Goal: Task Accomplishment & Management: Use online tool/utility

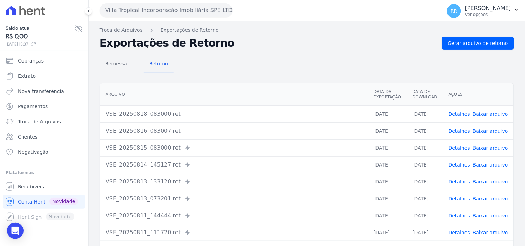
click at [153, 14] on button "Villa Tropical Incorporação Imobiliária SPE LTDA" at bounding box center [166, 10] width 133 height 14
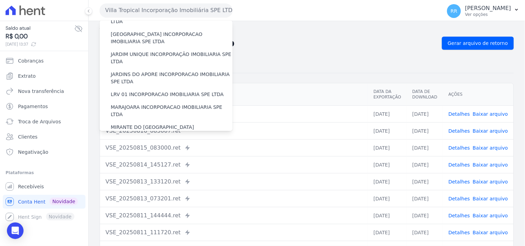
scroll to position [166, 0]
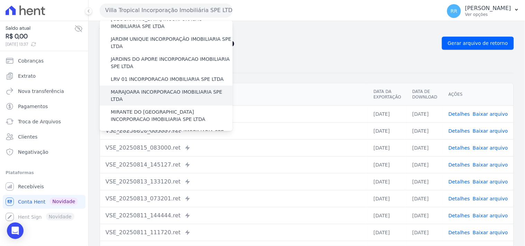
click at [160, 89] on label "MARAJOARA INCORPORACAO IMOBILIARIA SPE LTDA" at bounding box center [172, 96] width 122 height 15
click at [0, 0] on input "MARAJOARA INCORPORACAO IMOBILIARIA SPE LTDA" at bounding box center [0, 0] width 0 height 0
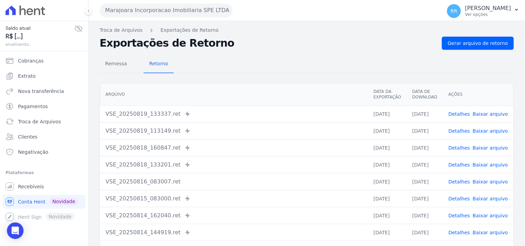
click at [455, 115] on link "Detalhes" at bounding box center [459, 114] width 21 height 6
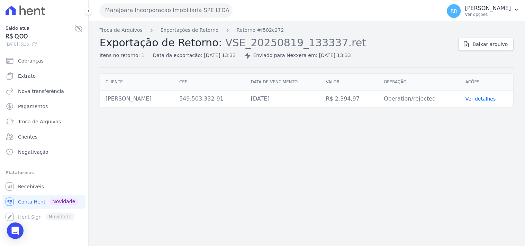
click at [160, 121] on div "Troca de Arquivos Exportações de Retorno Retorno #f502c272 Exportação de Retorn…" at bounding box center [307, 133] width 436 height 225
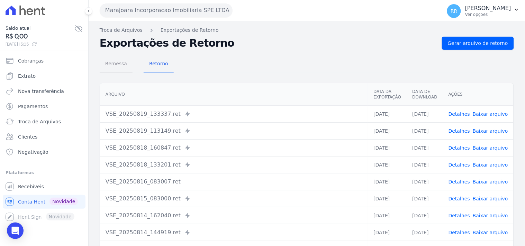
click at [113, 58] on span "Remessa" at bounding box center [116, 64] width 30 height 14
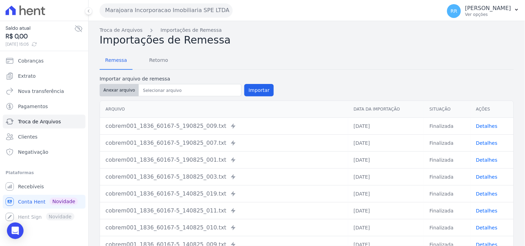
click at [128, 87] on button "Anexar arquivo" at bounding box center [119, 90] width 39 height 12
type input "cobrem001_1836_60167-5_190825_020.TXT"
click at [246, 92] on button "Importar" at bounding box center [258, 90] width 29 height 12
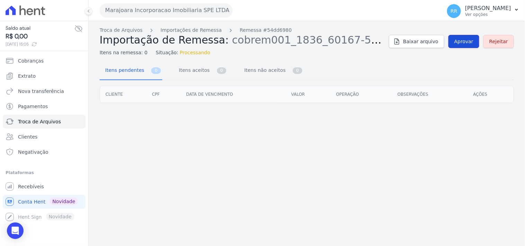
click at [466, 43] on span "Aprovar" at bounding box center [463, 41] width 19 height 7
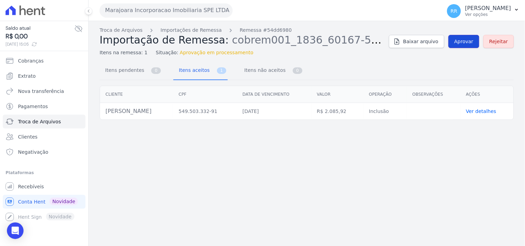
click at [463, 46] on link "Aprovar" at bounding box center [464, 41] width 31 height 13
click at [462, 43] on span "Aprovar" at bounding box center [463, 41] width 19 height 7
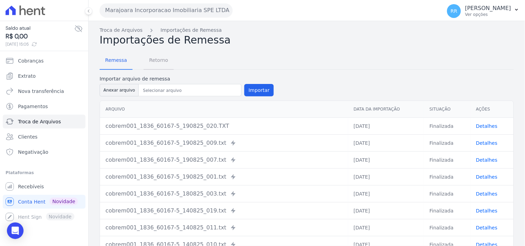
click at [152, 61] on span "Retorno" at bounding box center [158, 60] width 27 height 14
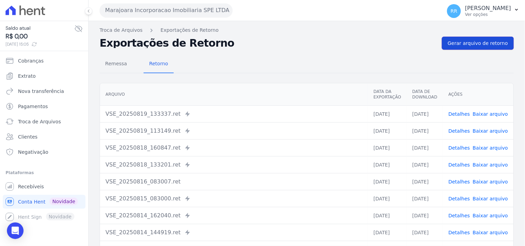
click at [459, 41] on span "Gerar arquivo de retorno" at bounding box center [478, 43] width 60 height 7
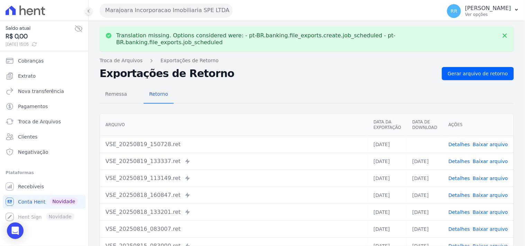
click at [493, 142] on link "Baixar arquivo" at bounding box center [490, 145] width 35 height 6
click at [262, 69] on h2 "Exportações de Retorno" at bounding box center [268, 74] width 337 height 10
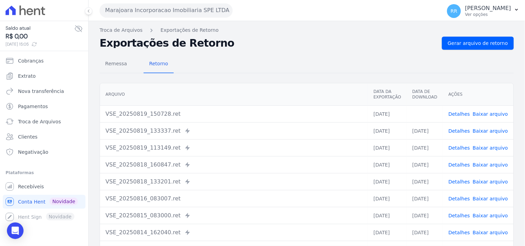
click at [127, 4] on button "Marajoara Incorporacao Imobiliaria SPE LTDA" at bounding box center [166, 10] width 133 height 14
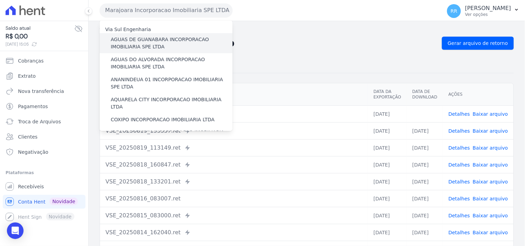
click at [148, 43] on label "AGUAS DE GUANABARA INCORPORACAO IMOBILIARIA SPE LTDA" at bounding box center [172, 43] width 122 height 15
click at [0, 0] on input "AGUAS DE GUANABARA INCORPORACAO IMOBILIARIA SPE LTDA" at bounding box center [0, 0] width 0 height 0
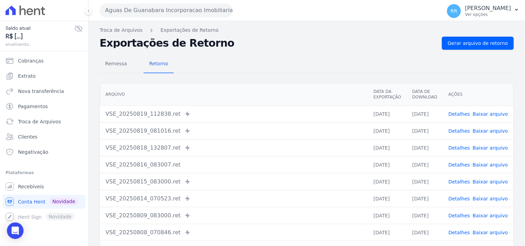
click at [435, 40] on h2 "Exportações de Retorno" at bounding box center [268, 43] width 337 height 10
click at [445, 39] on link "Gerar arquivo de retorno" at bounding box center [478, 43] width 72 height 13
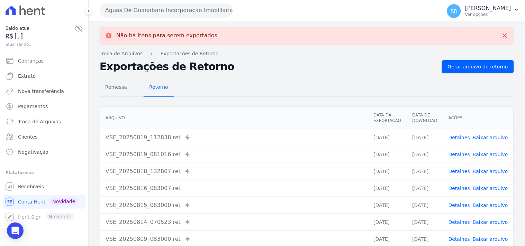
click at [131, 13] on button "Aguas De Guanabara Incorporacao Imobiliaria SPE LTDA" at bounding box center [166, 10] width 133 height 14
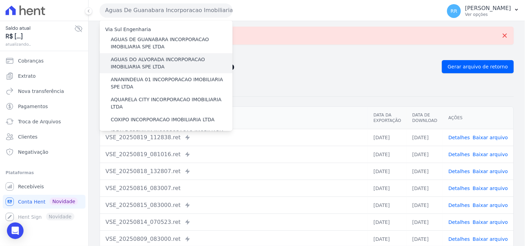
click at [135, 64] on label "AGUAS DO ALVORADA INCORPORACAO IMOBILIARIA SPE LTDA" at bounding box center [172, 63] width 122 height 15
click at [0, 0] on input "AGUAS DO ALVORADA INCORPORACAO IMOBILIARIA SPE LTDA" at bounding box center [0, 0] width 0 height 0
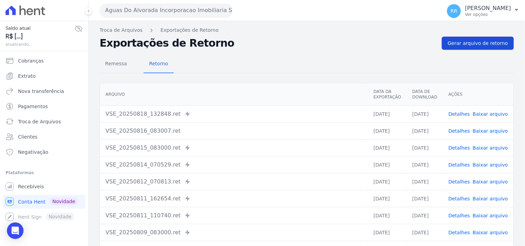
click at [457, 43] on span "Gerar arquivo de retorno" at bounding box center [478, 43] width 60 height 7
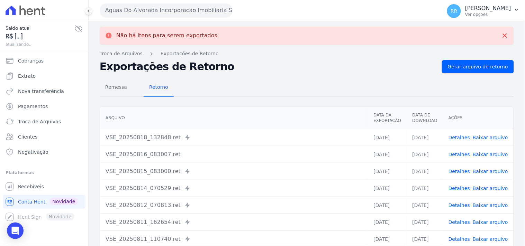
click at [192, 10] on button "Aguas Do Alvorada Incorporacao Imobiliaria SPE LTDA" at bounding box center [166, 10] width 133 height 14
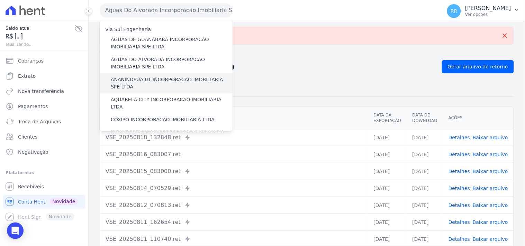
click at [143, 79] on label "ANANINDEUA 01 INCORPORACAO IMOBILIARIA SPE LTDA" at bounding box center [172, 83] width 122 height 15
click at [0, 0] on input "ANANINDEUA 01 INCORPORACAO IMOBILIARIA SPE LTDA" at bounding box center [0, 0] width 0 height 0
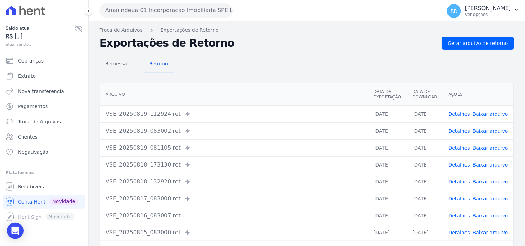
click at [475, 51] on div "Remessa Retorno [GEOGRAPHIC_DATA] Data da Exportação Data de Download Ações VSE…" at bounding box center [307, 175] width 414 height 250
click at [475, 47] on link "Gerar arquivo de retorno" at bounding box center [478, 43] width 72 height 13
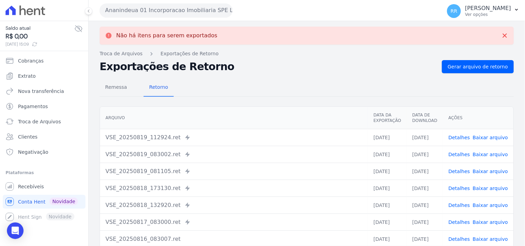
click at [161, 11] on button "Ananindeua 01 Incorporacao Imobiliaria SPE LTDA" at bounding box center [166, 10] width 133 height 14
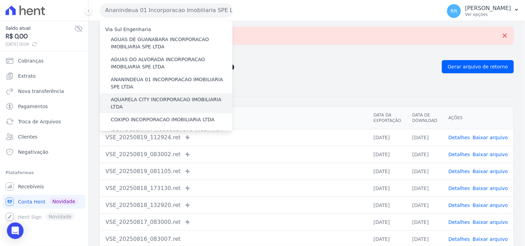
click at [133, 98] on label "AQUARELA CITY INCORPORACAO IMOBILIARIA LTDA" at bounding box center [172, 103] width 122 height 15
click at [0, 0] on input "AQUARELA CITY INCORPORACAO IMOBILIARIA LTDA" at bounding box center [0, 0] width 0 height 0
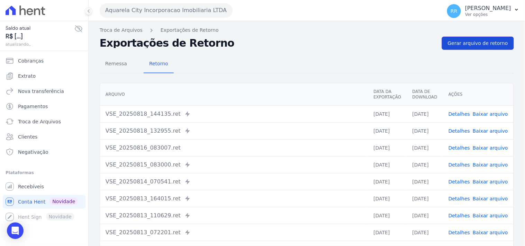
click at [452, 40] on span "Gerar arquivo de retorno" at bounding box center [478, 43] width 60 height 7
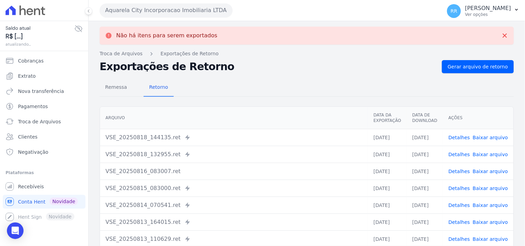
click at [151, 6] on button "Aquarela City Incorporacao Imobiliaria LTDA" at bounding box center [166, 10] width 133 height 14
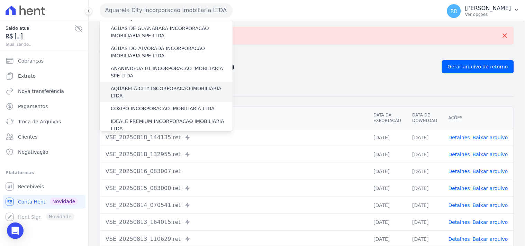
scroll to position [26, 0]
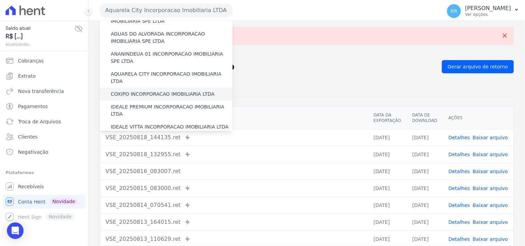
click at [130, 91] on label "COXIPO INCORPORACAO IMOBILIARIA LTDA" at bounding box center [163, 94] width 104 height 7
click at [0, 0] on input "COXIPO INCORPORACAO IMOBILIARIA LTDA" at bounding box center [0, 0] width 0 height 0
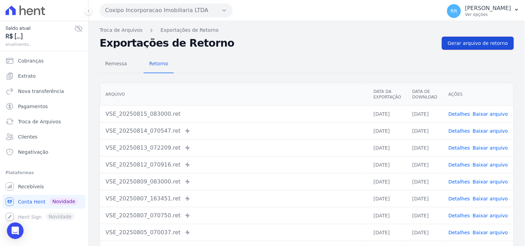
click at [481, 44] on span "Gerar arquivo de retorno" at bounding box center [478, 43] width 60 height 7
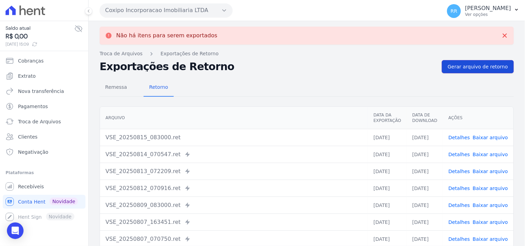
click at [479, 68] on span "Gerar arquivo de retorno" at bounding box center [478, 66] width 60 height 7
click at [140, 9] on button "Coxipo Incorporacao Imobiliaria LTDA" at bounding box center [166, 10] width 133 height 14
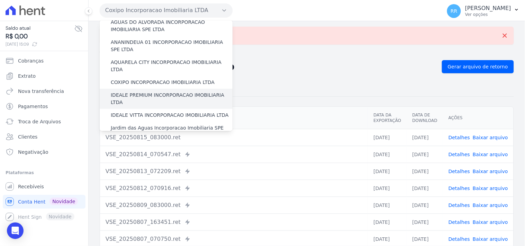
scroll to position [51, 0]
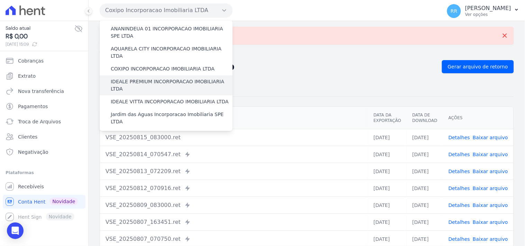
click at [138, 78] on label "IDEALE PREMIUM INCORPORACAO IMOBILIARIA LTDA" at bounding box center [172, 85] width 122 height 15
click at [0, 0] on input "IDEALE PREMIUM INCORPORACAO IMOBILIARIA LTDA" at bounding box center [0, 0] width 0 height 0
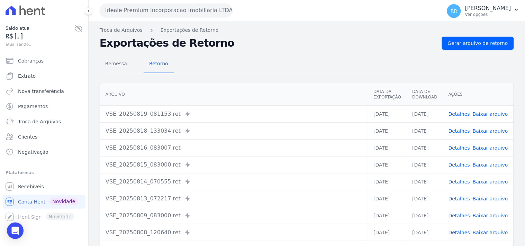
click at [484, 52] on div "Remessa Retorno [GEOGRAPHIC_DATA] Data da Exportação Data de Download Ações VSE…" at bounding box center [307, 175] width 414 height 250
click at [480, 47] on link "Gerar arquivo de retorno" at bounding box center [478, 43] width 72 height 13
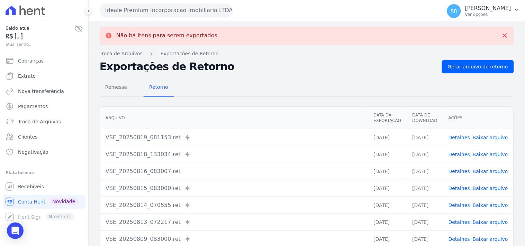
click at [471, 76] on div "Remessa Retorno [GEOGRAPHIC_DATA] Data da Exportação Data de Download Ações VSE…" at bounding box center [307, 198] width 414 height 250
click at [471, 71] on link "Gerar arquivo de retorno" at bounding box center [478, 66] width 72 height 13
click at [146, 10] on button "Ideale Premium Incorporacao Imobiliaria LTDA" at bounding box center [166, 10] width 133 height 14
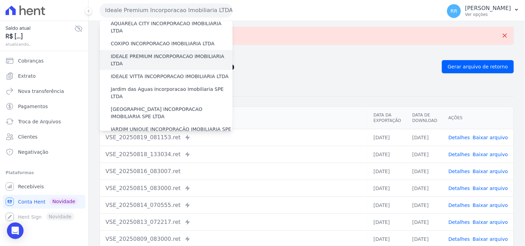
scroll to position [77, 0]
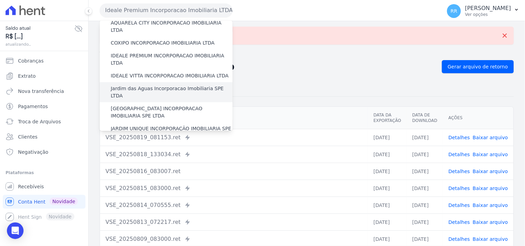
click at [140, 82] on div "Jardim das Aguas Incorporacao Imobiliaria SPE LTDA" at bounding box center [166, 92] width 133 height 20
click at [139, 85] on label "Jardim das Aguas Incorporacao Imobiliaria SPE LTDA" at bounding box center [172, 92] width 122 height 15
click at [0, 0] on input "Jardim das Aguas Incorporacao Imobiliaria SPE LTDA" at bounding box center [0, 0] width 0 height 0
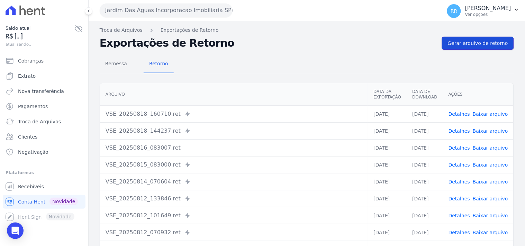
click at [476, 46] on span "Gerar arquivo de retorno" at bounding box center [478, 43] width 60 height 7
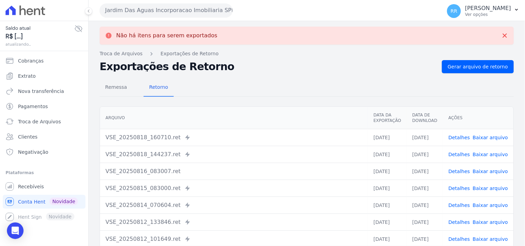
click at [190, 9] on button "Jardim Das Aguas Incorporacao Imobiliaria SPE LTDA" at bounding box center [166, 10] width 133 height 14
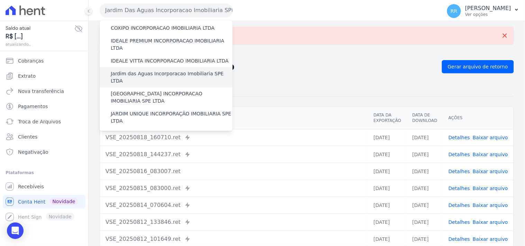
scroll to position [102, 0]
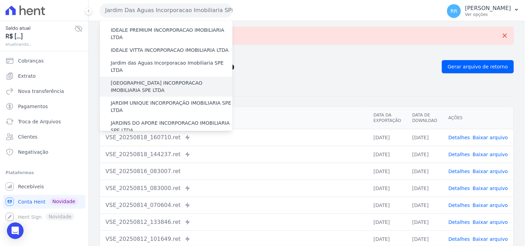
click at [149, 77] on div "[GEOGRAPHIC_DATA] INCORPORACAO IMOBILIARIA SPE LTDA" at bounding box center [166, 87] width 133 height 20
click at [147, 80] on label "[GEOGRAPHIC_DATA] INCORPORACAO IMOBILIARIA SPE LTDA" at bounding box center [172, 87] width 122 height 15
click at [0, 0] on input "[GEOGRAPHIC_DATA] INCORPORACAO IMOBILIARIA SPE LTDA" at bounding box center [0, 0] width 0 height 0
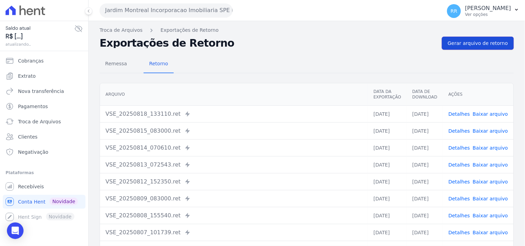
click at [479, 46] on span "Gerar arquivo de retorno" at bounding box center [478, 43] width 60 height 7
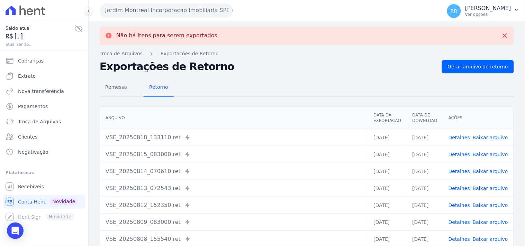
click at [131, 10] on button "Jardim Montreal Incorporacao Imobiliaria SPE LTDA" at bounding box center [166, 10] width 133 height 14
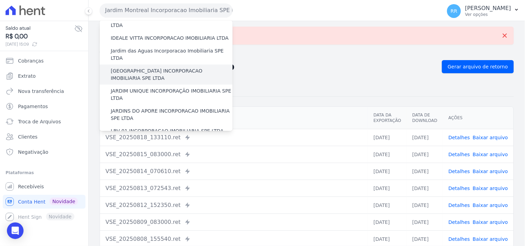
scroll to position [115, 0]
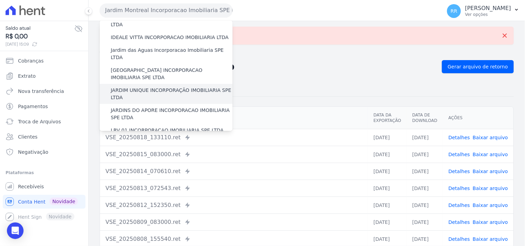
click at [149, 87] on label "JARDIM UNIQUE INCORPORAÇÃO IMOBILIARIA SPE LTDA" at bounding box center [172, 94] width 122 height 15
click at [0, 0] on input "JARDIM UNIQUE INCORPORAÇÃO IMOBILIARIA SPE LTDA" at bounding box center [0, 0] width 0 height 0
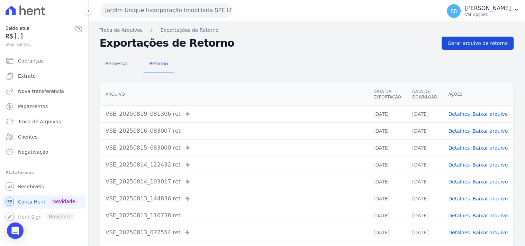
click at [478, 44] on span "Gerar arquivo de retorno" at bounding box center [478, 43] width 60 height 7
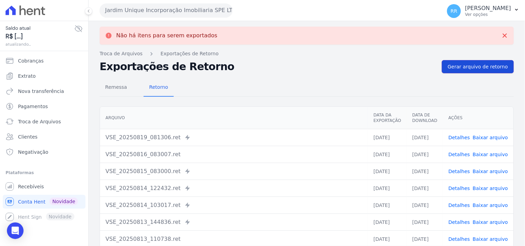
click at [485, 71] on link "Gerar arquivo de retorno" at bounding box center [478, 66] width 72 height 13
click at [152, 10] on button "Jardim Unique Incorporação Imobiliaria SPE LTDA" at bounding box center [166, 10] width 133 height 14
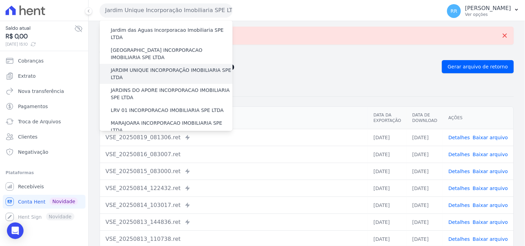
scroll to position [141, 0]
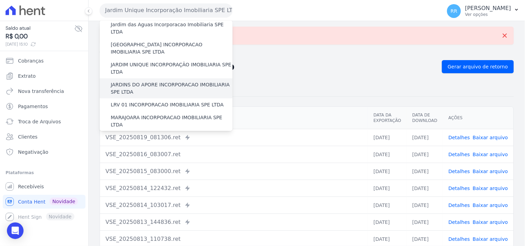
click at [134, 81] on label "JARDINS DO APORE INCORPORACAO IMOBILIARIA SPE LTDA" at bounding box center [172, 88] width 122 height 15
click at [0, 0] on input "JARDINS DO APORE INCORPORACAO IMOBILIARIA SPE LTDA" at bounding box center [0, 0] width 0 height 0
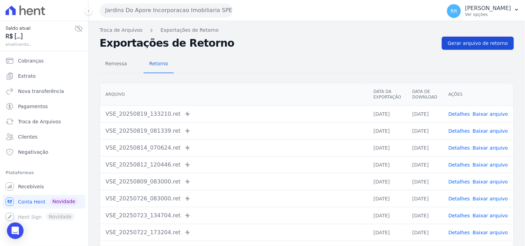
click at [464, 39] on link "Gerar arquivo de retorno" at bounding box center [478, 43] width 72 height 13
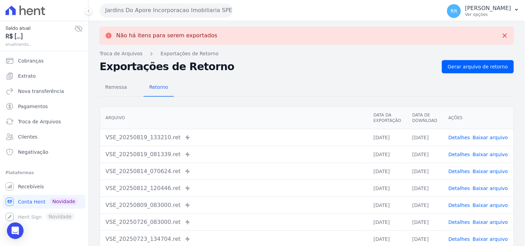
click at [168, 3] on button "Jardins Do Apore Incorporacao Imobiliaria SPE LTDA" at bounding box center [166, 10] width 133 height 14
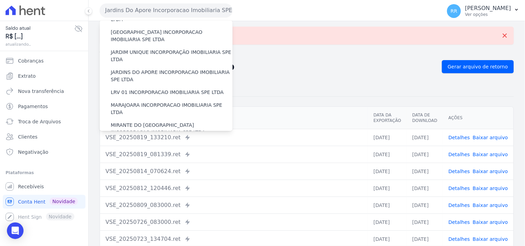
scroll to position [154, 0]
click at [123, 89] on label "LRV 01 INCORPORACAO IMOBILIARIA SPE LTDA" at bounding box center [167, 92] width 113 height 7
click at [0, 0] on input "LRV 01 INCORPORACAO IMOBILIARIA SPE LTDA" at bounding box center [0, 0] width 0 height 0
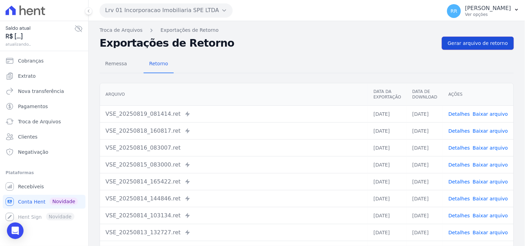
click at [471, 40] on span "Gerar arquivo de retorno" at bounding box center [478, 43] width 60 height 7
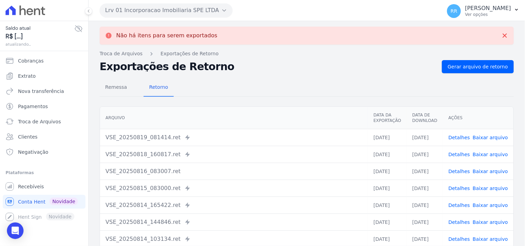
click at [141, 10] on button "Lrv 01 Incorporacao Imobiliaria SPE LTDA" at bounding box center [166, 10] width 133 height 14
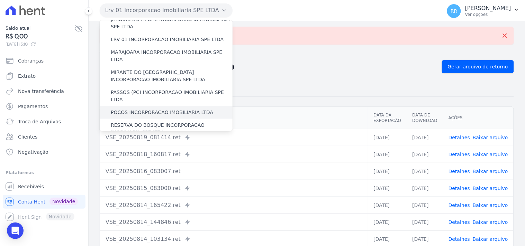
scroll to position [194, 0]
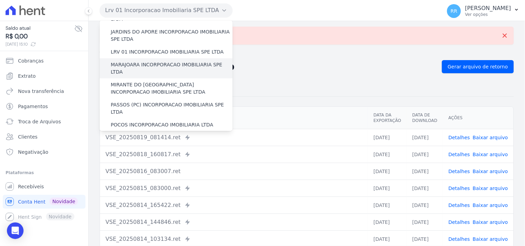
click at [143, 61] on label "MARAJOARA INCORPORACAO IMOBILIARIA SPE LTDA" at bounding box center [172, 68] width 122 height 15
click at [0, 0] on input "MARAJOARA INCORPORACAO IMOBILIARIA SPE LTDA" at bounding box center [0, 0] width 0 height 0
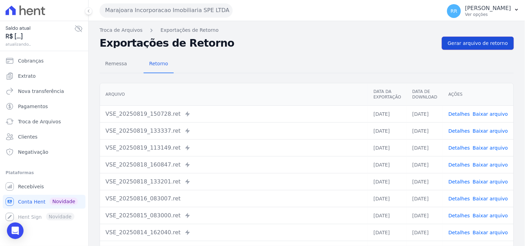
click at [467, 44] on span "Gerar arquivo de retorno" at bounding box center [478, 43] width 60 height 7
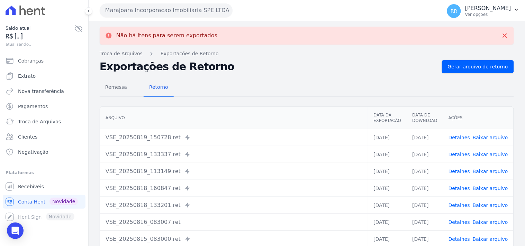
click at [121, 9] on button "Marajoara Incorporacao Imobiliaria SPE LTDA" at bounding box center [166, 10] width 133 height 14
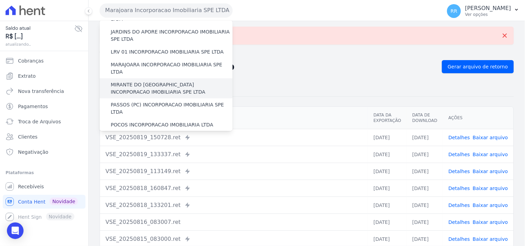
click at [140, 81] on label "MIRANTE DO [GEOGRAPHIC_DATA] INCORPORACAO IMOBILIARIA SPE LTDA" at bounding box center [172, 88] width 122 height 15
click at [0, 0] on input "MIRANTE DO [GEOGRAPHIC_DATA] INCORPORACAO IMOBILIARIA SPE LTDA" at bounding box center [0, 0] width 0 height 0
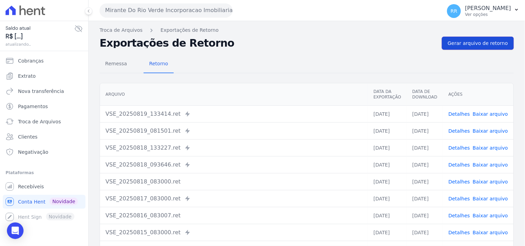
click at [485, 43] on span "Gerar arquivo de retorno" at bounding box center [478, 43] width 60 height 7
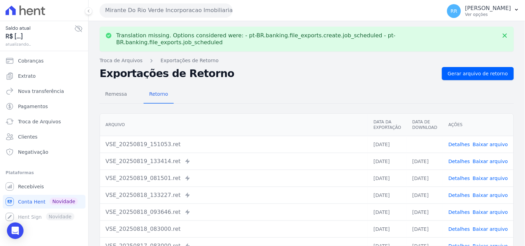
click at [494, 142] on link "Baixar arquivo" at bounding box center [490, 145] width 35 height 6
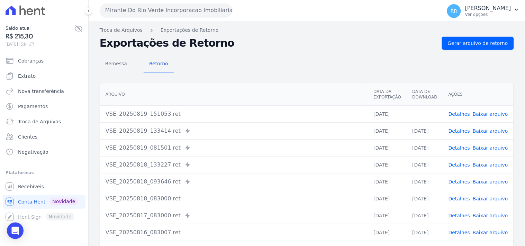
click at [272, 57] on div "Remessa Retorno" at bounding box center [307, 64] width 414 height 18
click at [171, 10] on button "Mirante Do Rio Verde Incorporacao Imobiliaria SPE LTDA" at bounding box center [166, 10] width 133 height 14
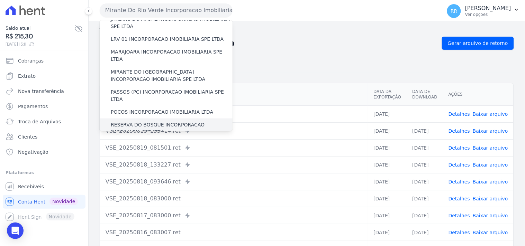
scroll to position [206, 0]
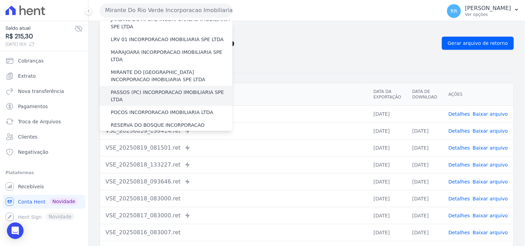
click at [133, 89] on label "PASSOS (PC) INCORPORACAO IMOBILIARIA SPE LTDA" at bounding box center [172, 96] width 122 height 15
click at [0, 0] on input "PASSOS (PC) INCORPORACAO IMOBILIARIA SPE LTDA" at bounding box center [0, 0] width 0 height 0
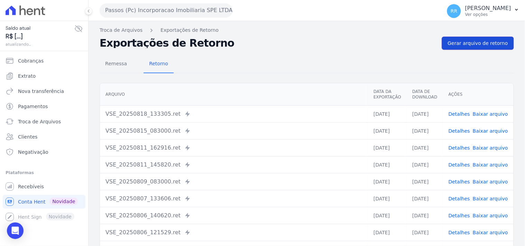
click at [469, 47] on link "Gerar arquivo de retorno" at bounding box center [478, 43] width 72 height 13
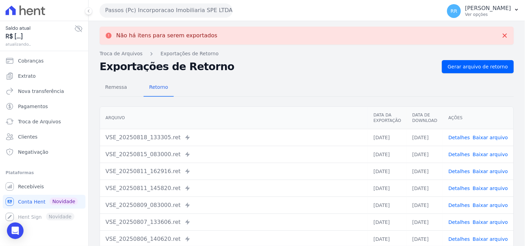
click at [178, 12] on button "Passos (Pc) Incorporacao Imobiliaria SPE LTDA" at bounding box center [166, 10] width 133 height 14
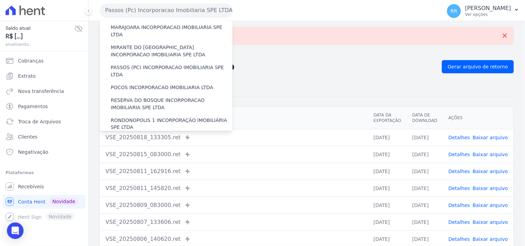
scroll to position [231, 0]
click at [137, 85] on label "POCOS INCORPORACAO IMOBILIARIA LTDA" at bounding box center [162, 88] width 102 height 7
click at [0, 0] on input "POCOS INCORPORACAO IMOBILIARIA LTDA" at bounding box center [0, 0] width 0 height 0
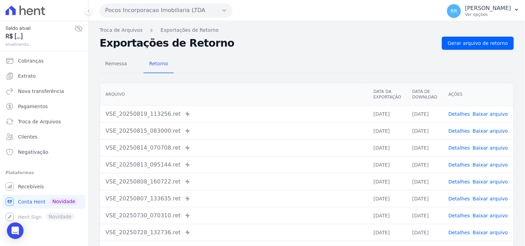
click at [470, 52] on div "Remessa Retorno [GEOGRAPHIC_DATA] Data da Exportação Data de Download Ações VSE…" at bounding box center [307, 175] width 414 height 250
click at [470, 46] on span "Gerar arquivo de retorno" at bounding box center [478, 43] width 60 height 7
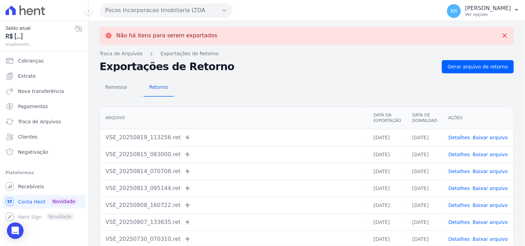
click at [205, 9] on button "Pocos Incorporacao Imobiliaria LTDA" at bounding box center [166, 10] width 133 height 14
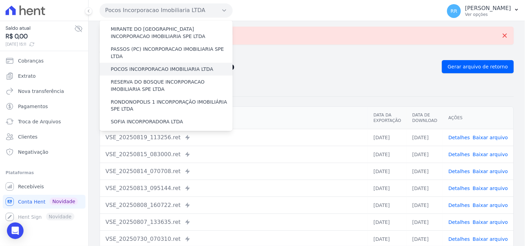
scroll to position [243, 0]
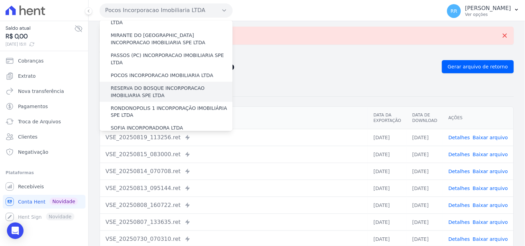
click at [127, 85] on label "RESERVA DO BOSQUE INCORPORACAO IMOBILIARIA SPE LTDA" at bounding box center [172, 92] width 122 height 15
click at [0, 0] on input "RESERVA DO BOSQUE INCORPORACAO IMOBILIARIA SPE LTDA" at bounding box center [0, 0] width 0 height 0
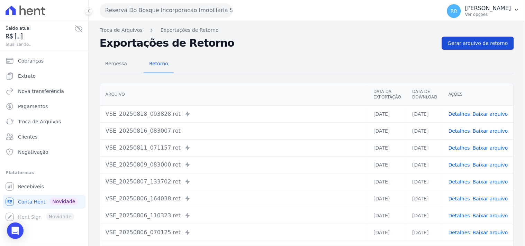
click at [471, 42] on span "Gerar arquivo de retorno" at bounding box center [478, 43] width 60 height 7
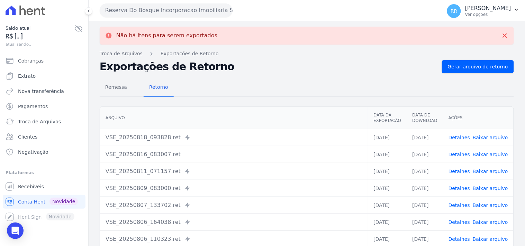
click at [219, 7] on button "Reserva Do Bosque Incorporacao Imobiliaria SPE LTDA" at bounding box center [166, 10] width 133 height 14
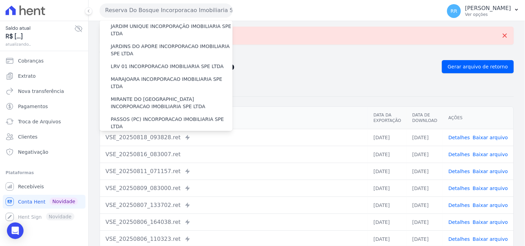
scroll to position [269, 0]
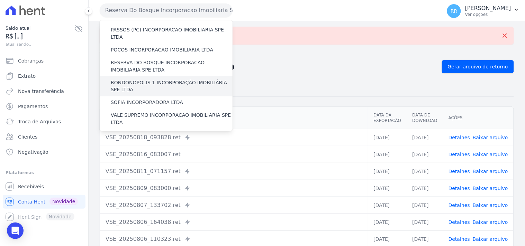
click at [162, 79] on label "RONDONOPOLIS 1 INCORPORAÇÃO IMOBILIÁRIA SPE LTDA" at bounding box center [172, 86] width 122 height 15
click at [0, 0] on input "RONDONOPOLIS 1 INCORPORAÇÃO IMOBILIÁRIA SPE LTDA" at bounding box center [0, 0] width 0 height 0
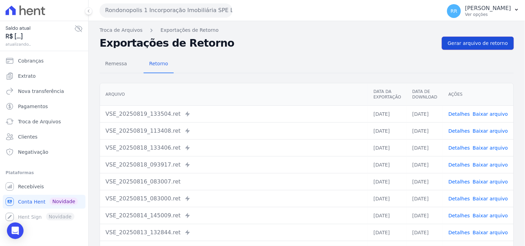
click at [468, 45] on span "Gerar arquivo de retorno" at bounding box center [478, 43] width 60 height 7
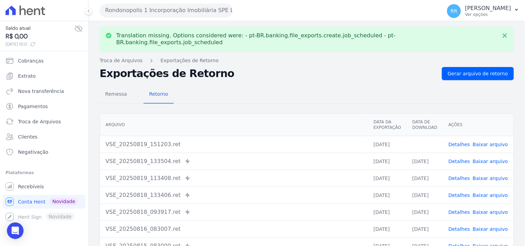
click at [494, 142] on link "Baixar arquivo" at bounding box center [490, 145] width 35 height 6
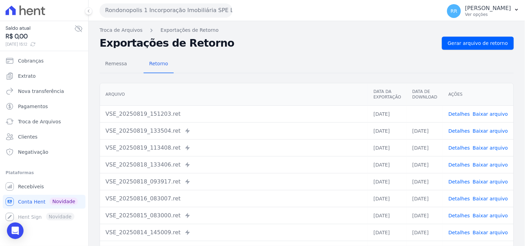
click at [253, 51] on div "Remessa Retorno [GEOGRAPHIC_DATA] Data da Exportação Data de Download Ações VSE…" at bounding box center [307, 175] width 414 height 250
click at [154, 14] on button "Rondonopolis 1 Incorporação Imobiliária SPE LTDA" at bounding box center [166, 10] width 133 height 14
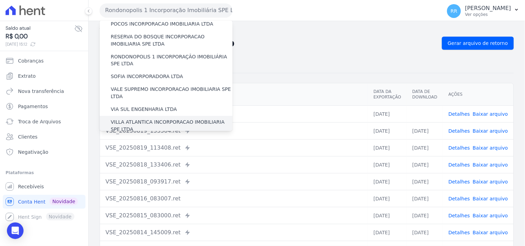
scroll to position [282, 0]
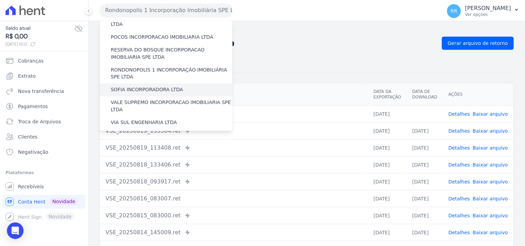
click at [144, 87] on label "SOFIA INCORPORADORA LTDA" at bounding box center [147, 90] width 72 height 7
click at [0, 0] on input "SOFIA INCORPORADORA LTDA" at bounding box center [0, 0] width 0 height 0
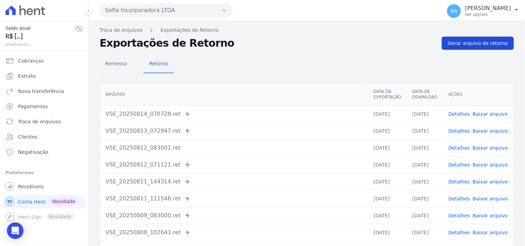
click at [455, 46] on span "Gerar arquivo de retorno" at bounding box center [478, 43] width 60 height 7
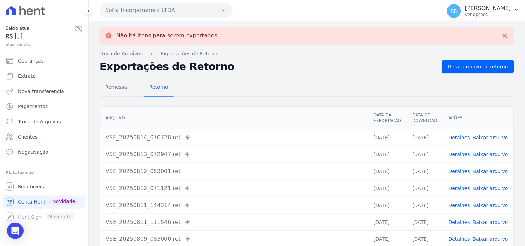
click at [244, 59] on div "Não há itens para serem exportados Troca de [GEOGRAPHIC_DATA] Exportações de Re…" at bounding box center [307, 175] width 436 height 308
click at [137, 5] on button "Sofia Incorporadora LTDA" at bounding box center [166, 10] width 133 height 14
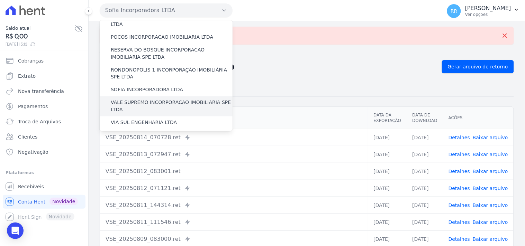
click at [130, 99] on label "VALE SUPREMO INCORPORACAO IMOBILIARIA SPE LTDA" at bounding box center [172, 106] width 122 height 15
click at [0, 0] on input "VALE SUPREMO INCORPORACAO IMOBILIARIA SPE LTDA" at bounding box center [0, 0] width 0 height 0
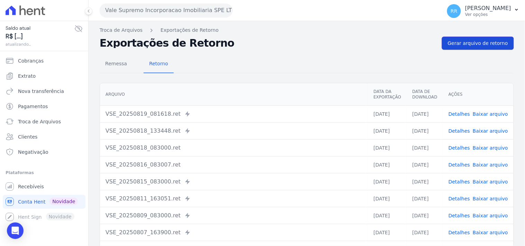
click at [487, 40] on span "Gerar arquivo de retorno" at bounding box center [478, 43] width 60 height 7
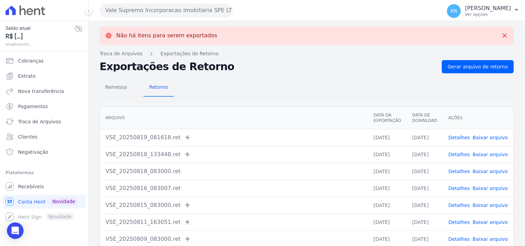
click at [166, 11] on button "Vale Supremo Incorporacao Imobiliaria SPE LTDA" at bounding box center [166, 10] width 133 height 14
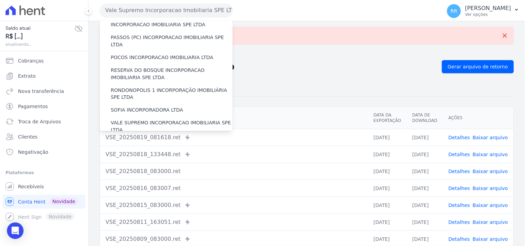
scroll to position [309, 0]
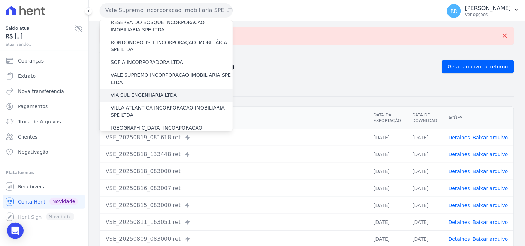
click at [139, 92] on label "VIA SUL ENGENHARIA LTDA" at bounding box center [144, 95] width 66 height 7
click at [0, 0] on input "VIA SUL ENGENHARIA LTDA" at bounding box center [0, 0] width 0 height 0
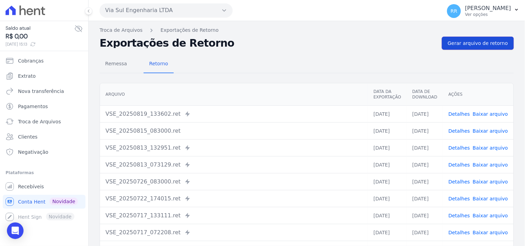
click at [464, 44] on span "Gerar arquivo de retorno" at bounding box center [478, 43] width 60 height 7
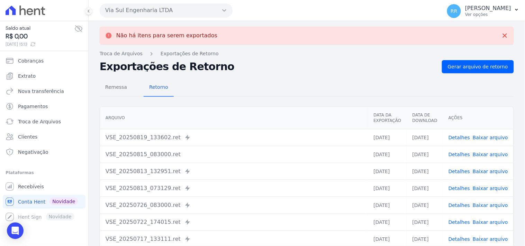
click at [198, 8] on button "Via Sul Engenharia LTDA" at bounding box center [166, 10] width 133 height 14
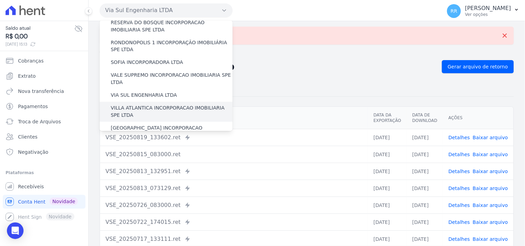
click at [143, 105] on label "VILLA ATLANTICA INCORPORACAO IMOBILIARIA SPE LTDA" at bounding box center [172, 112] width 122 height 15
click at [0, 0] on input "VILLA ATLANTICA INCORPORACAO IMOBILIARIA SPE LTDA" at bounding box center [0, 0] width 0 height 0
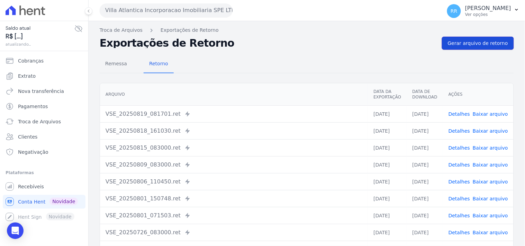
click at [458, 45] on span "Gerar arquivo de retorno" at bounding box center [478, 43] width 60 height 7
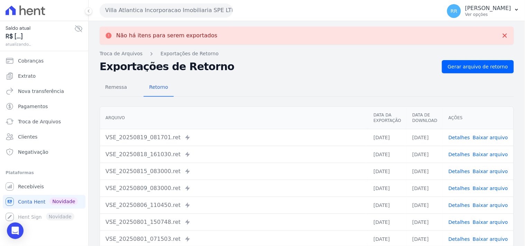
click at [178, 11] on button "Villa Atlantica Incorporacao Imobiliaria SPE LTDA" at bounding box center [166, 10] width 133 height 14
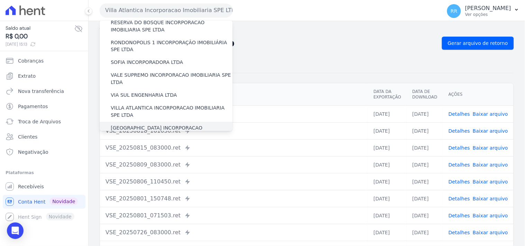
click at [143, 125] on label "[GEOGRAPHIC_DATA] INCORPORACAO IMOBILIARIA SPE LTDA" at bounding box center [172, 132] width 122 height 15
click at [0, 0] on input "[GEOGRAPHIC_DATA] INCORPORACAO IMOBILIARIA SPE LTDA" at bounding box center [0, 0] width 0 height 0
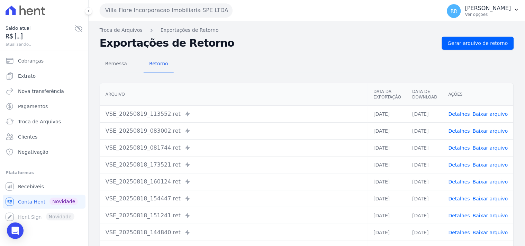
click at [450, 51] on div "Remessa Retorno [GEOGRAPHIC_DATA] Data da Exportação Data de Download Ações VSE…" at bounding box center [307, 175] width 414 height 250
click at [458, 47] on link "Gerar arquivo de retorno" at bounding box center [478, 43] width 72 height 13
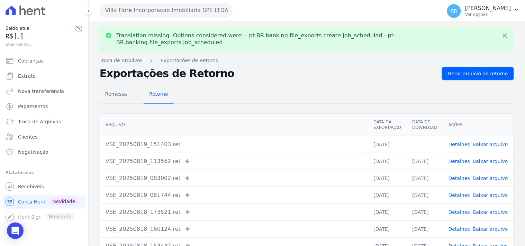
click at [489, 142] on link "Baixar arquivo" at bounding box center [490, 145] width 35 height 6
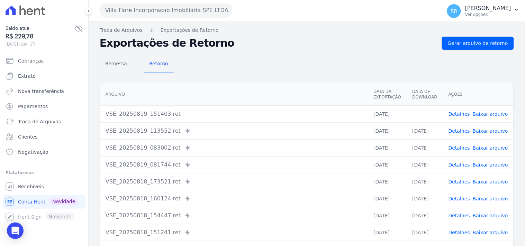
click at [168, 12] on button "Villa Fiore Incorporacao Imobiliaria SPE LTDA" at bounding box center [166, 10] width 133 height 14
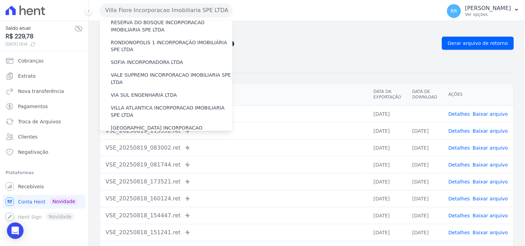
click at [116, 145] on label "VILLA TROPICAL INCORPORAÇÃO IMOBILIÁRIA SPE LTDA" at bounding box center [172, 152] width 122 height 15
click at [0, 0] on input "VILLA TROPICAL INCORPORAÇÃO IMOBILIÁRIA SPE LTDA" at bounding box center [0, 0] width 0 height 0
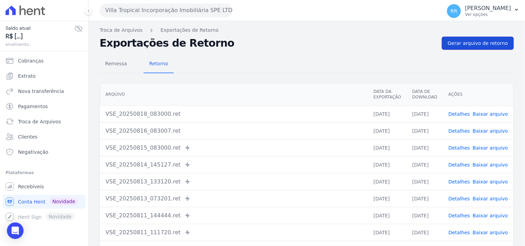
click at [468, 44] on span "Gerar arquivo de retorno" at bounding box center [478, 43] width 60 height 7
click at [467, 44] on span "Gerar arquivo de retorno" at bounding box center [478, 43] width 60 height 7
